Goal: Complete application form: Complete application form

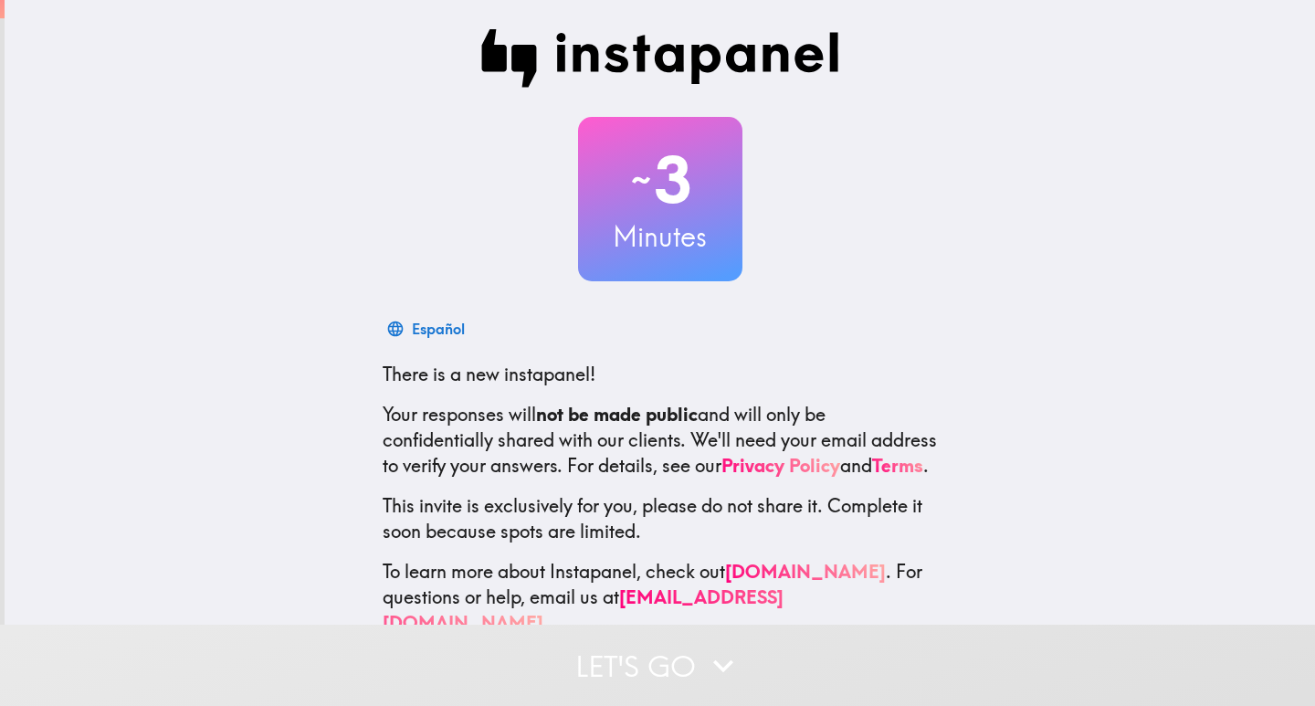
scroll to position [54, 0]
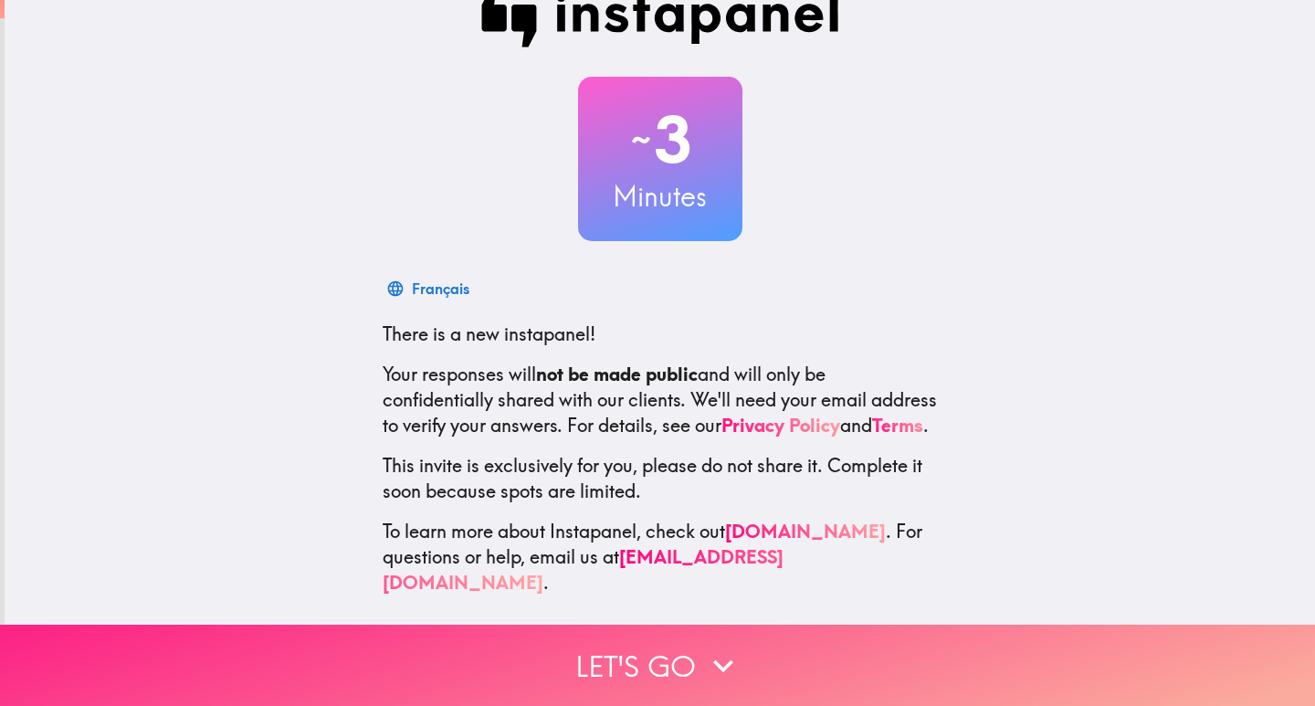
click at [652, 651] on button "Let's go" at bounding box center [657, 664] width 1315 height 81
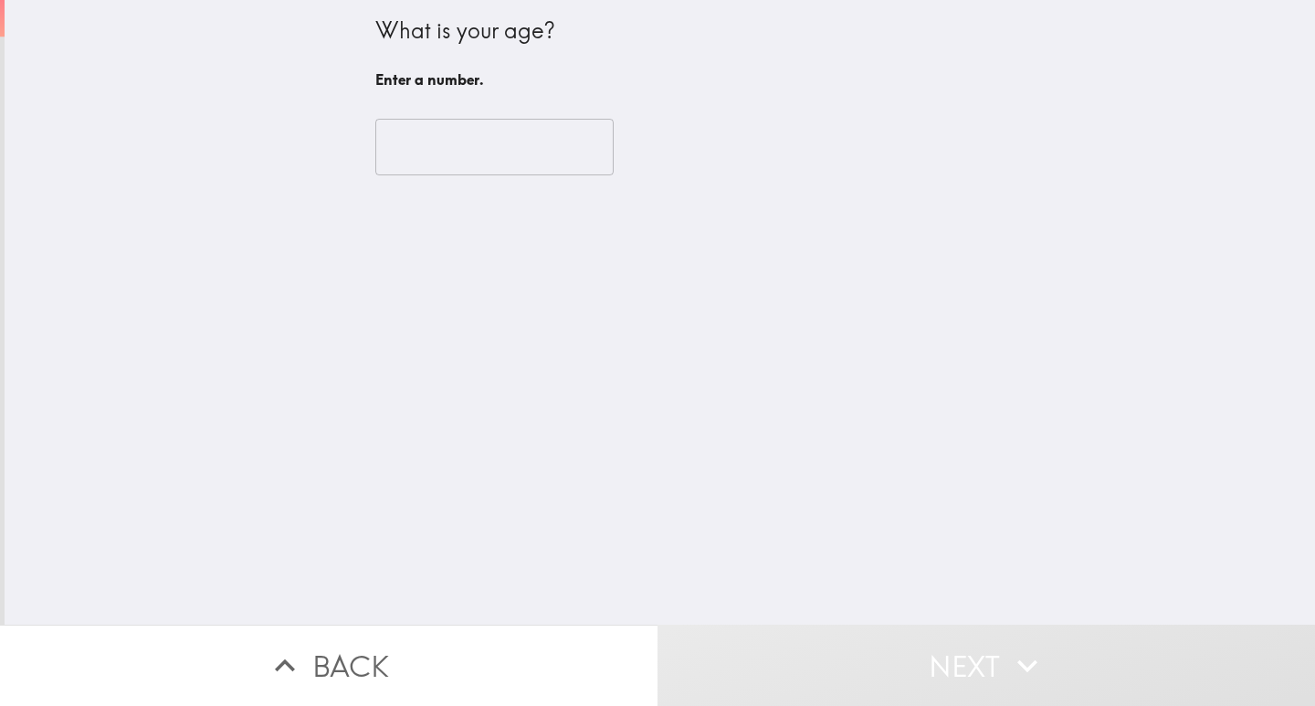
click at [460, 160] on input "number" at bounding box center [494, 147] width 238 height 57
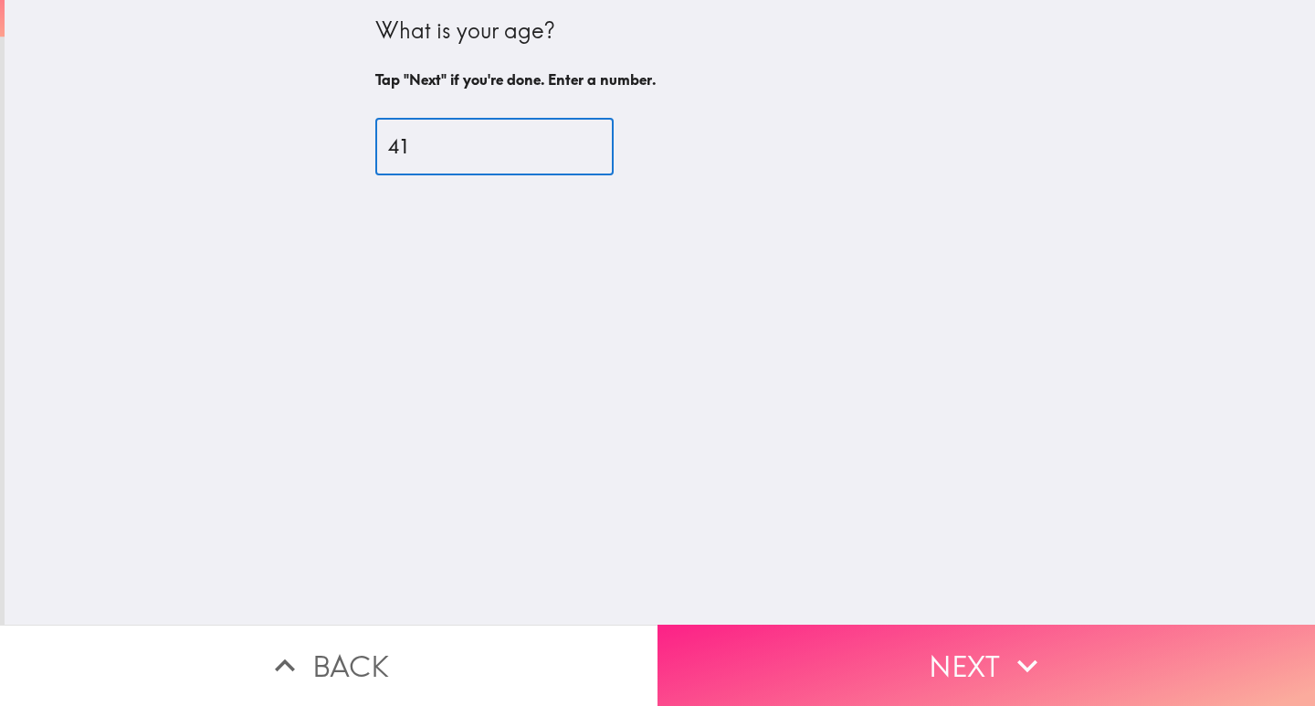
type input "41"
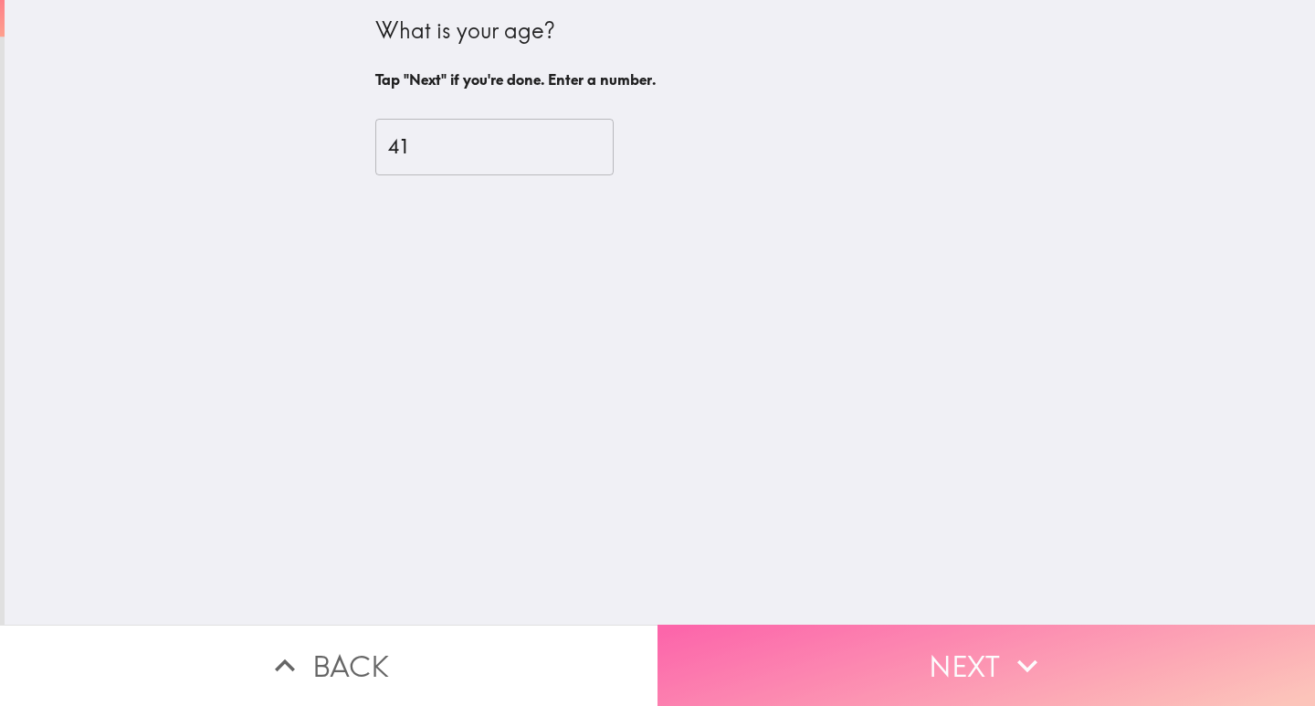
click at [1007, 648] on icon "button" at bounding box center [1027, 665] width 40 height 40
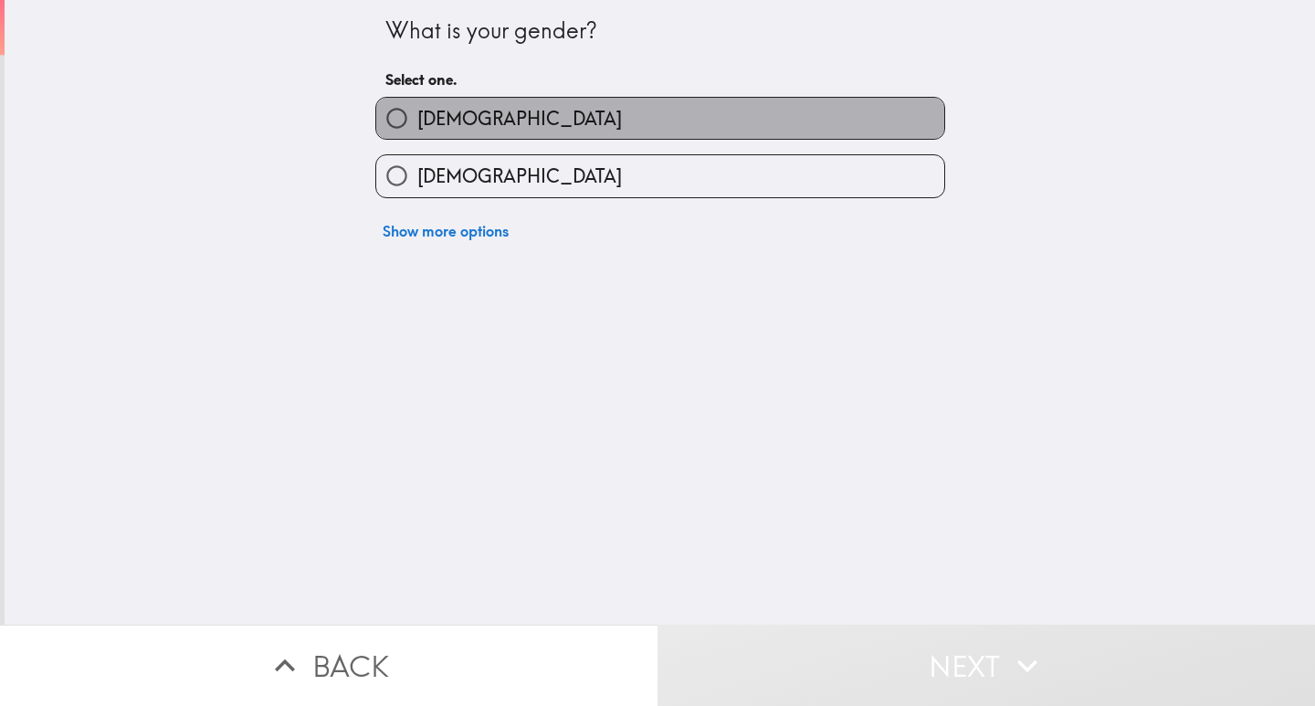
click at [417, 121] on span "[DEMOGRAPHIC_DATA]" at bounding box center [519, 119] width 204 height 26
click at [406, 121] on input "[DEMOGRAPHIC_DATA]" at bounding box center [396, 118] width 41 height 41
radio input "true"
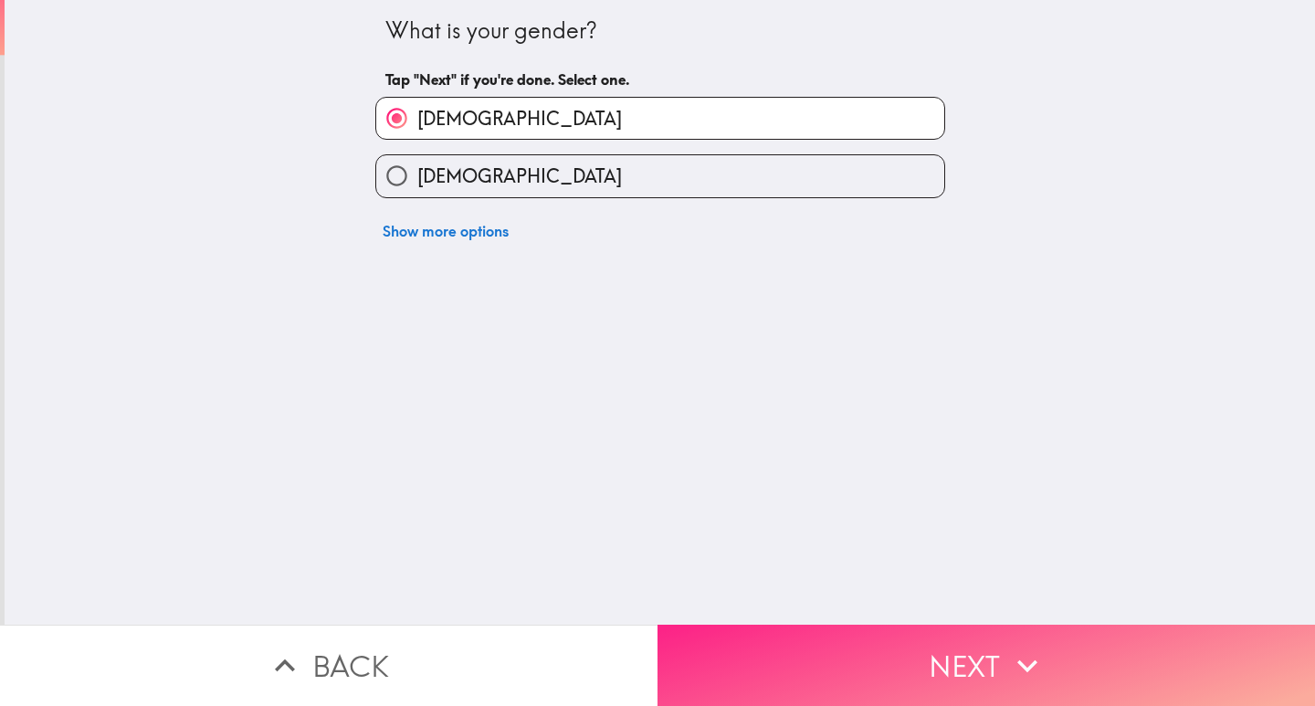
click at [906, 647] on button "Next" at bounding box center [985, 664] width 657 height 81
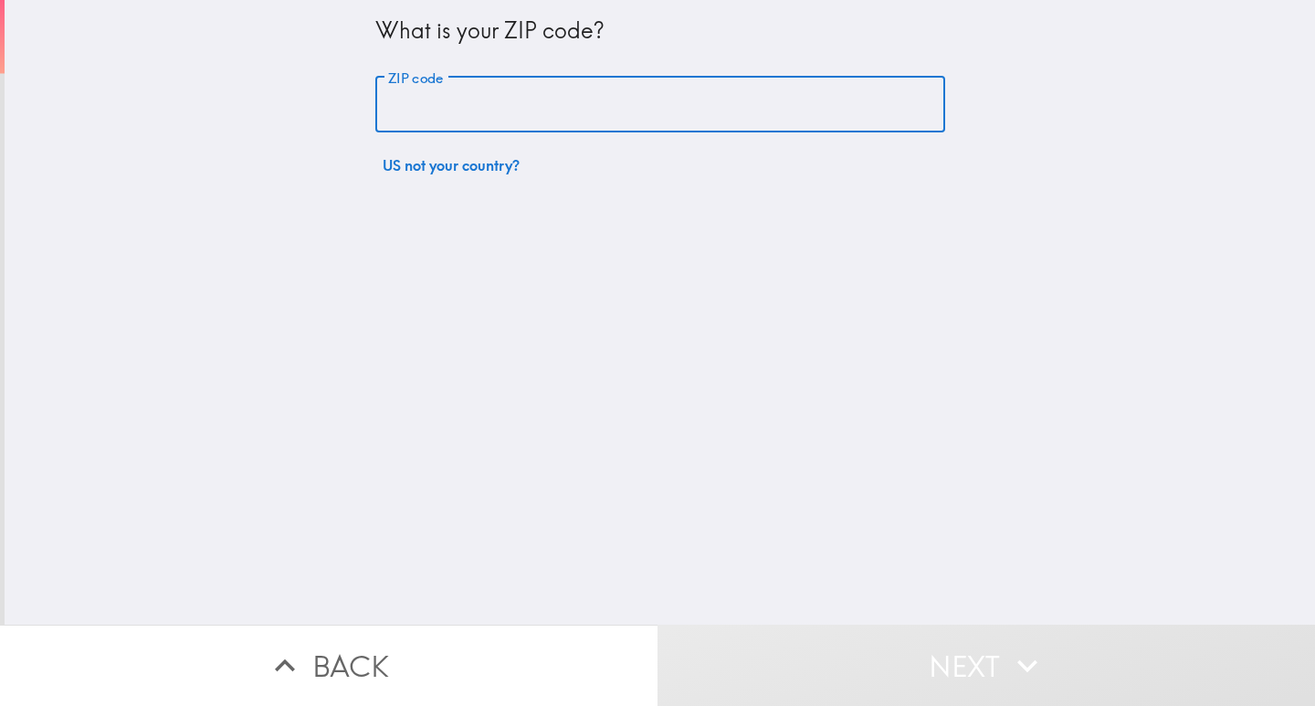
click at [463, 116] on input "ZIP code" at bounding box center [660, 105] width 570 height 57
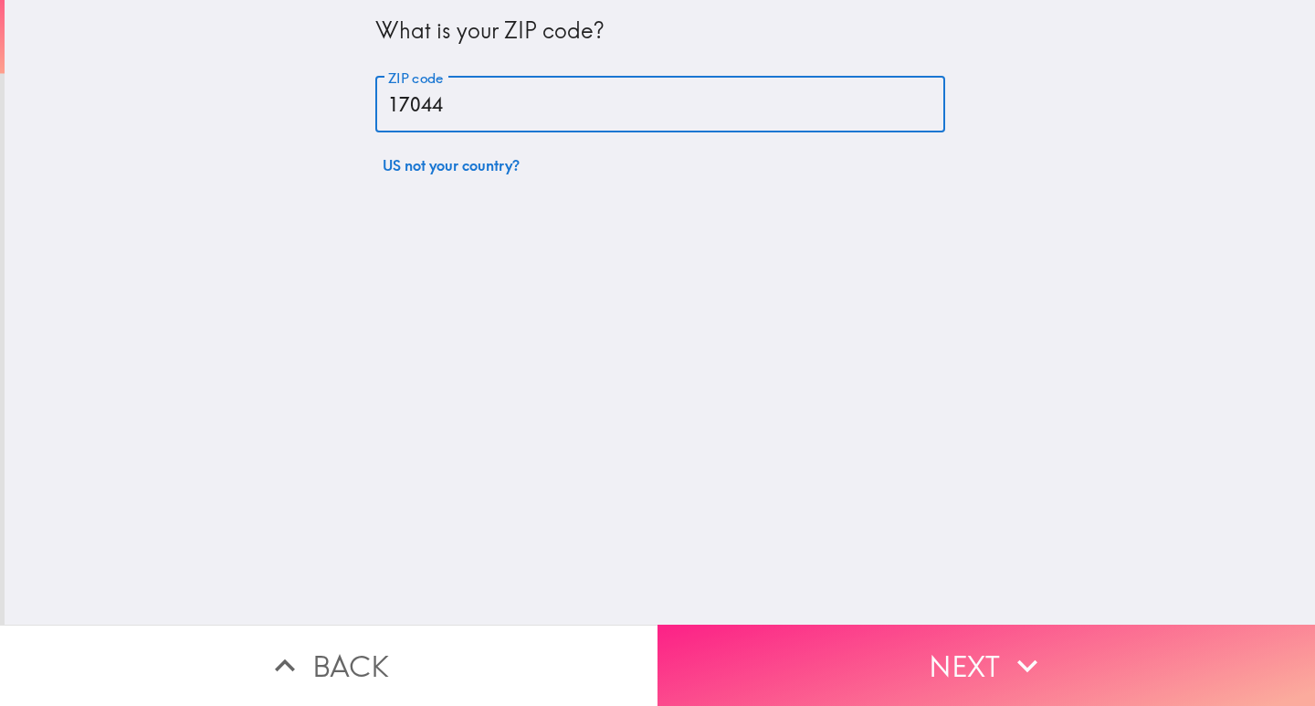
type input "17044"
click at [938, 647] on button "Next" at bounding box center [985, 664] width 657 height 81
